Goal: Information Seeking & Learning: Learn about a topic

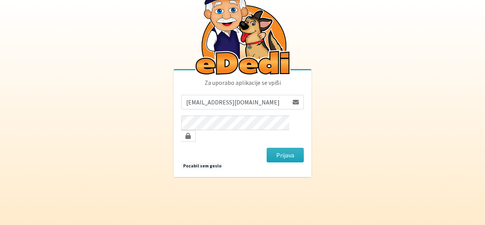
type input "[EMAIL_ADDRESS][DOMAIN_NAME]"
click at [267, 148] on button "Prijava" at bounding box center [285, 155] width 37 height 15
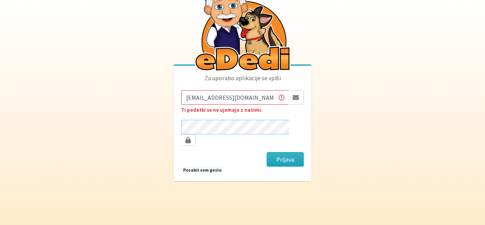
click at [267, 152] on button "Prijava" at bounding box center [285, 159] width 37 height 15
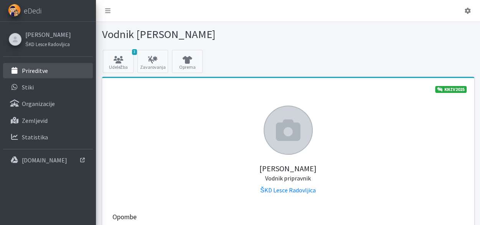
click at [53, 71] on link "Prireditve" at bounding box center [48, 70] width 90 height 15
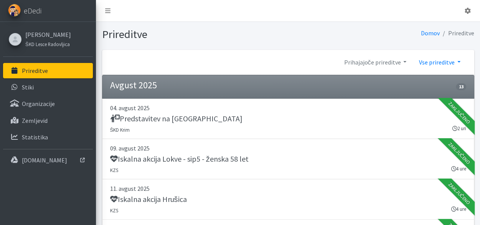
click at [459, 61] on link "Vse prireditve" at bounding box center [439, 61] width 54 height 15
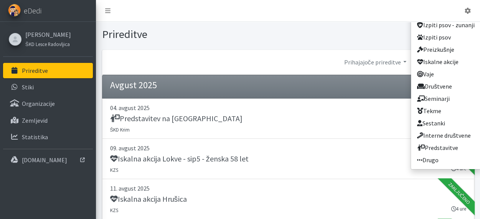
click at [360, 94] on li "Avgust 2025 13" at bounding box center [288, 87] width 372 height 24
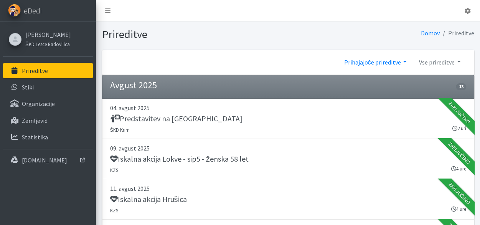
click at [386, 61] on link "Prihajajoče prireditve" at bounding box center [374, 61] width 75 height 15
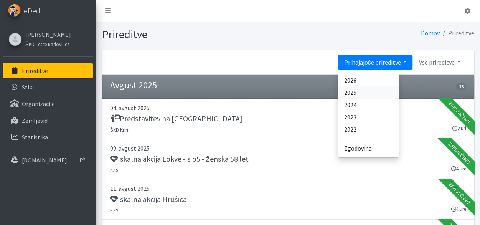
click at [368, 91] on link "2025" at bounding box center [368, 92] width 61 height 12
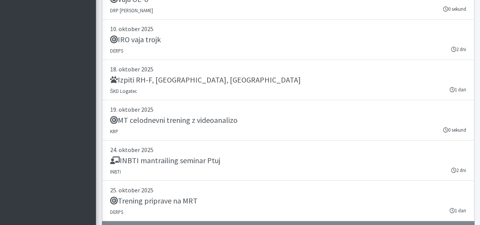
scroll to position [9920, 0]
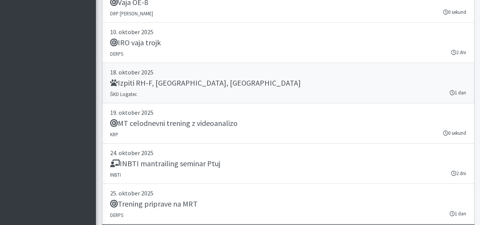
click at [197, 63] on link "18. oktober 2025 Izpiti RH-F, FL, MT ŠKD Logatec 1 dan" at bounding box center [288, 83] width 372 height 40
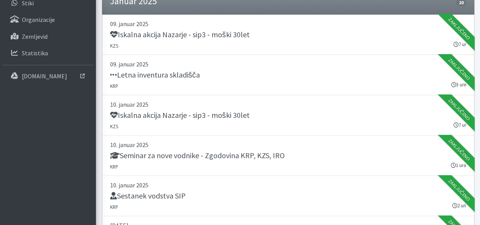
scroll to position [0, 0]
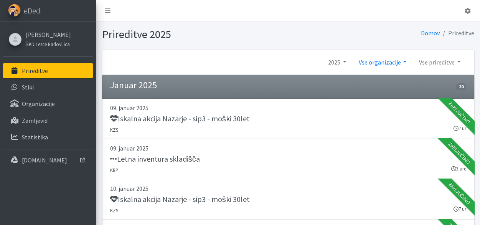
click at [400, 60] on link "Vse organizacije" at bounding box center [382, 61] width 60 height 15
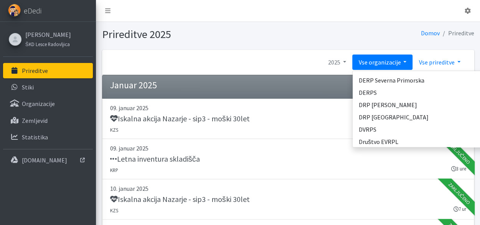
click at [436, 66] on link "Vse prireditve" at bounding box center [439, 61] width 54 height 15
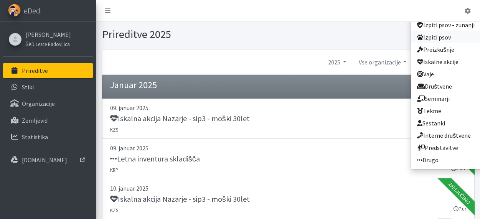
click at [436, 42] on link "Izpiti psov" at bounding box center [446, 37] width 70 height 12
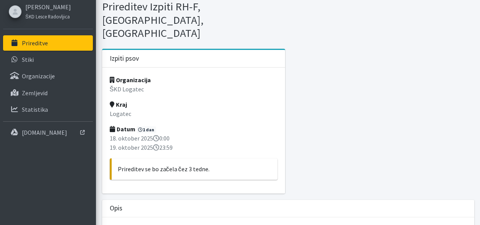
scroll to position [26, 0]
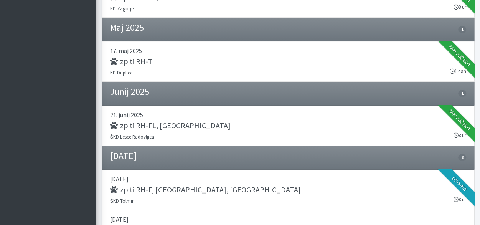
scroll to position [263, 0]
